Goal: Task Accomplishment & Management: Manage account settings

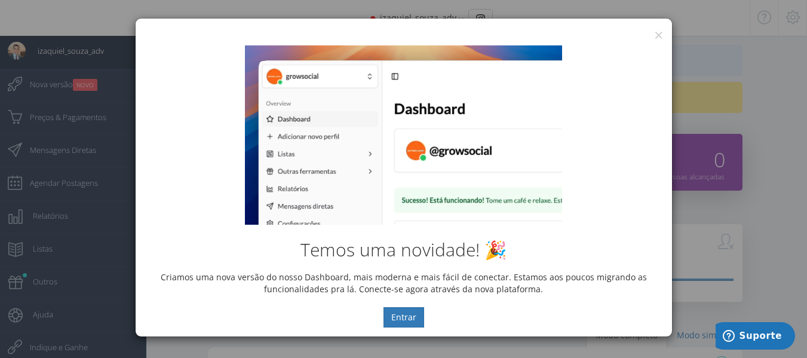
click at [660, 36] on div "Temos uma novidade! 🎉 Criamos uma nova versão do nosso Dashboard, mais moderna …" at bounding box center [404, 186] width 537 height 300
click at [656, 34] on button "×" at bounding box center [658, 35] width 9 height 16
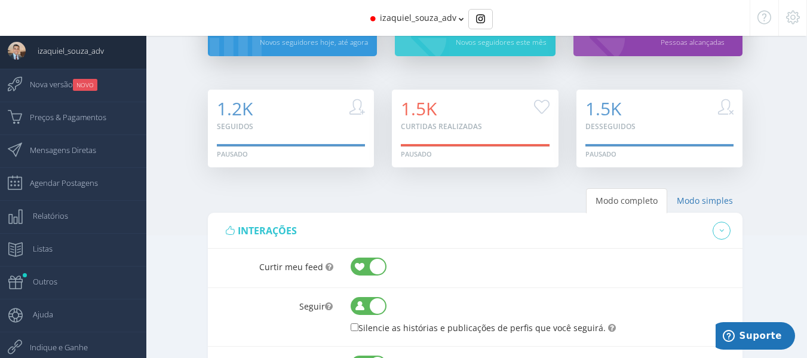
scroll to position [34, 0]
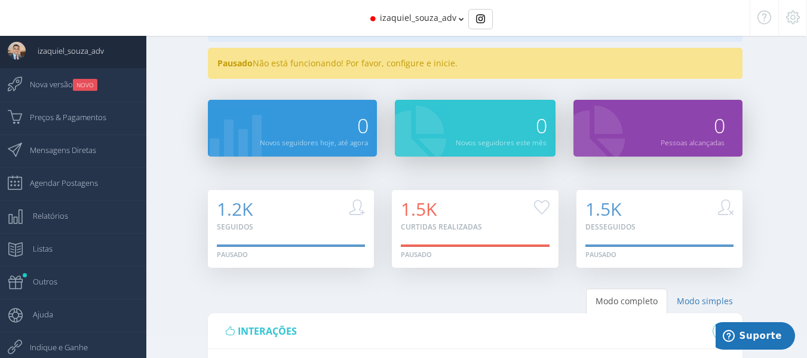
click at [453, 20] on span "izaquiel_souza_adv" at bounding box center [418, 17] width 76 height 11
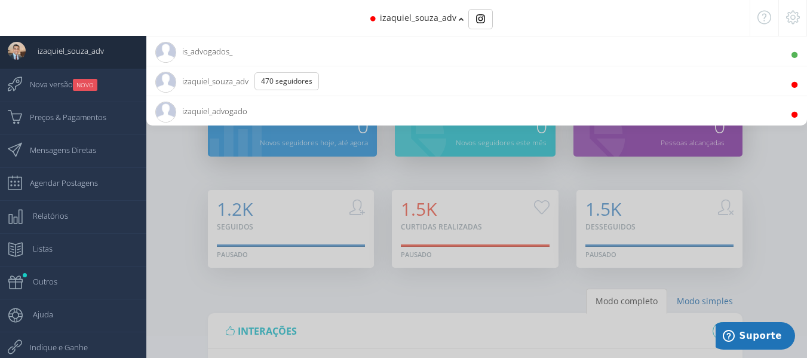
click at [216, 82] on span "izaquiel_souza_adv 470 Seguidores" at bounding box center [241, 81] width 173 height 30
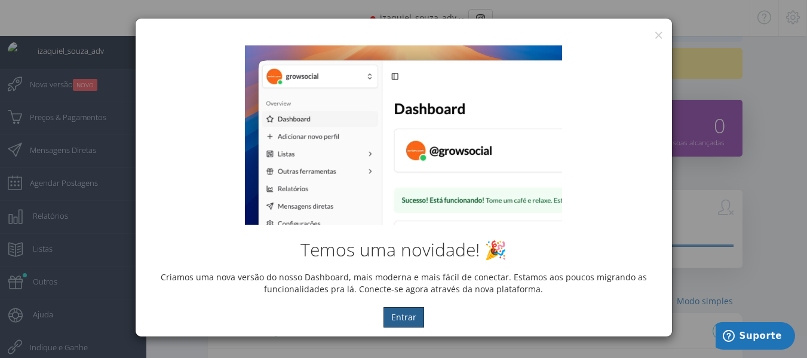
scroll to position [0, 0]
click at [661, 34] on button "×" at bounding box center [658, 35] width 9 height 16
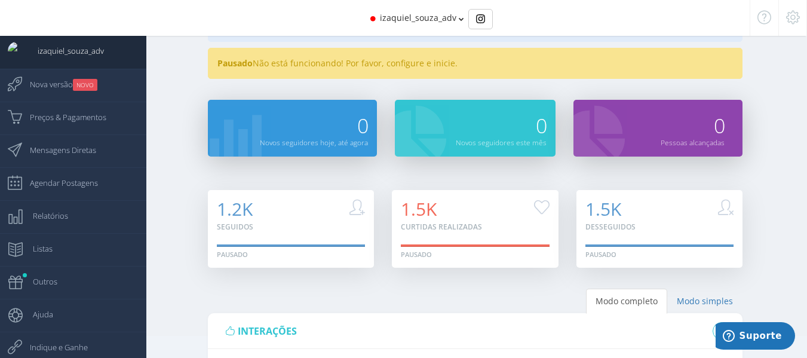
click at [792, 14] on icon at bounding box center [793, 17] width 14 height 8
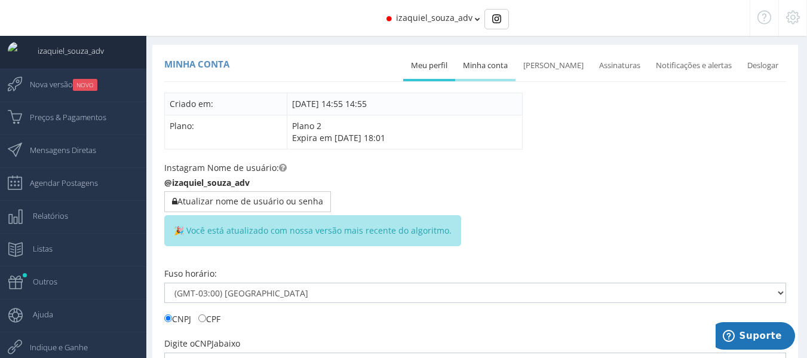
click at [481, 70] on link "Minha conta" at bounding box center [485, 66] width 60 height 26
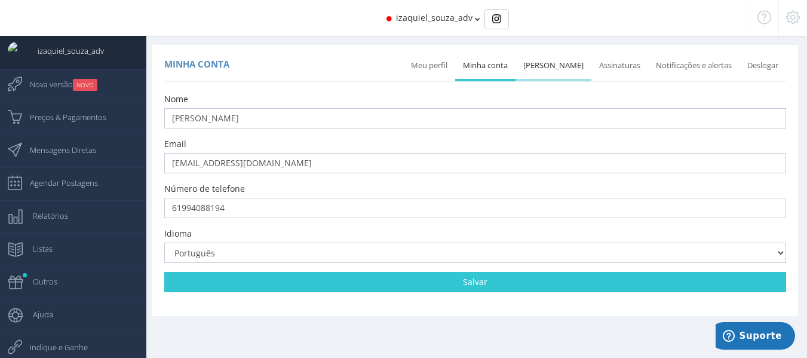
click at [568, 70] on link "[PERSON_NAME]" at bounding box center [554, 66] width 76 height 26
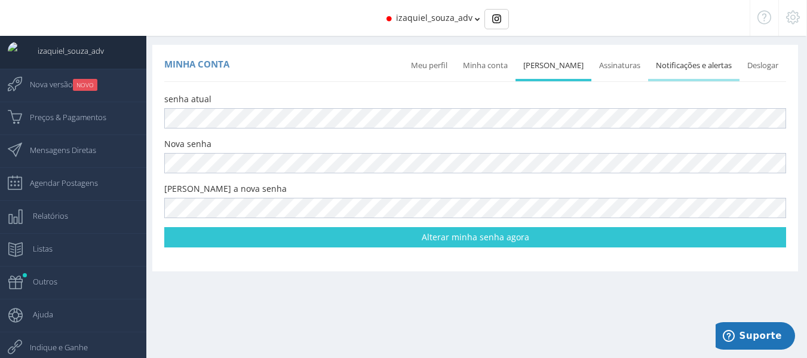
click at [701, 60] on link "Notificações e alertas" at bounding box center [693, 66] width 91 height 26
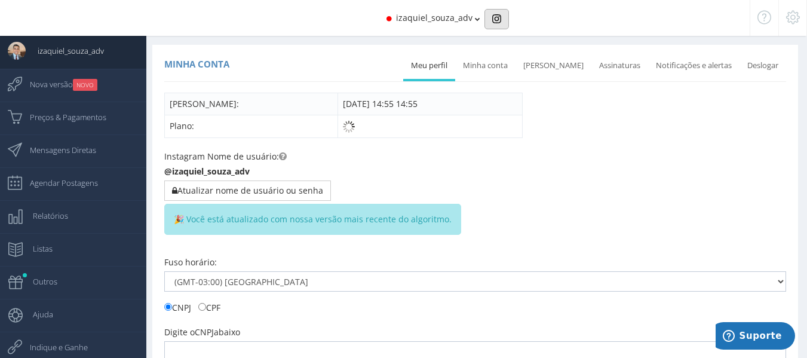
click at [500, 19] on button "Basic example" at bounding box center [497, 19] width 24 height 20
click at [790, 14] on icon at bounding box center [793, 17] width 14 height 8
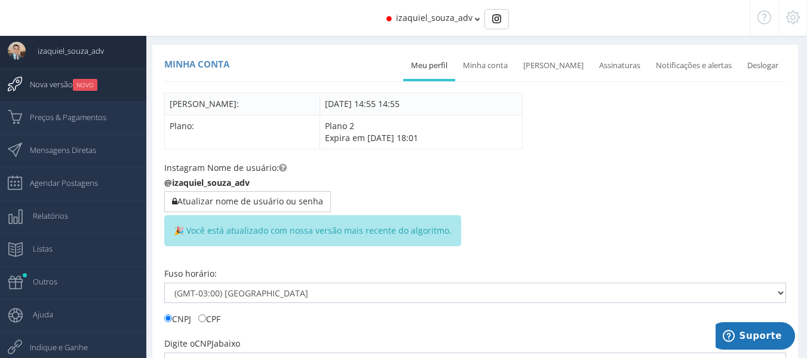
click at [76, 78] on span "Nova versão NOVO" at bounding box center [57, 84] width 79 height 30
